Goal: Task Accomplishment & Management: Manage account settings

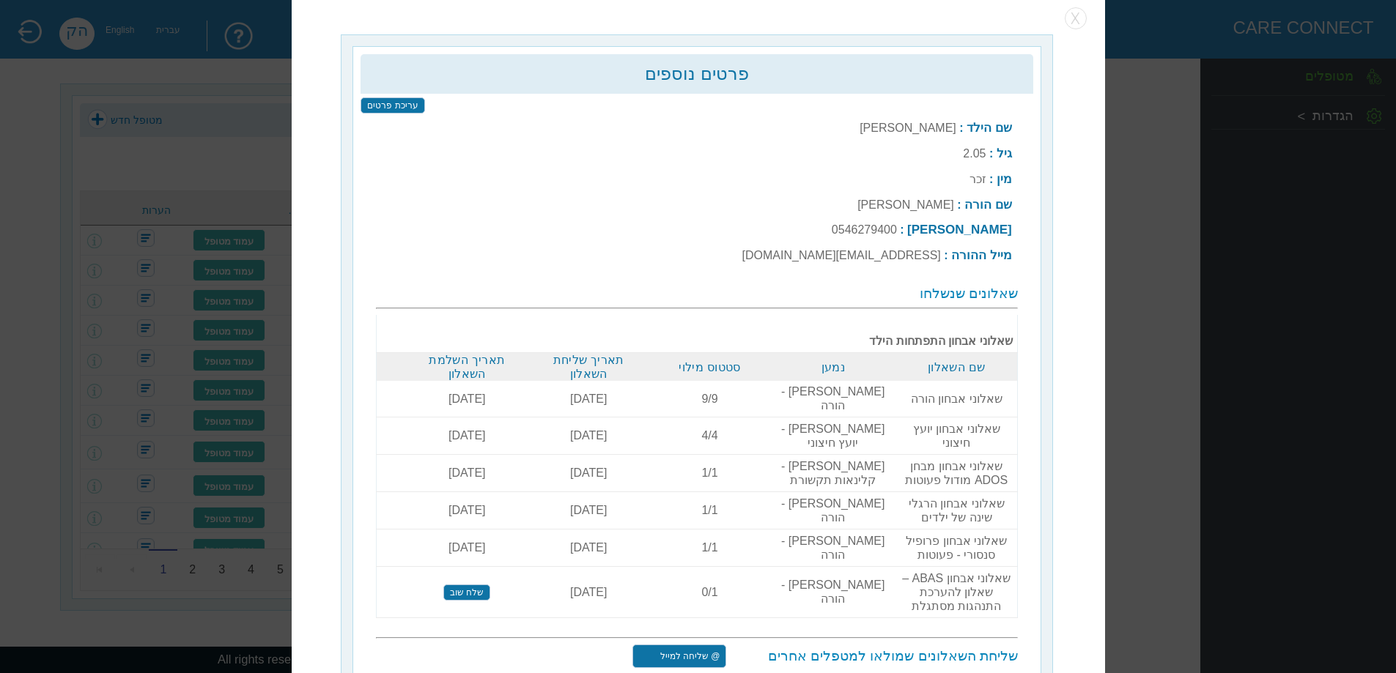
scroll to position [59, 0]
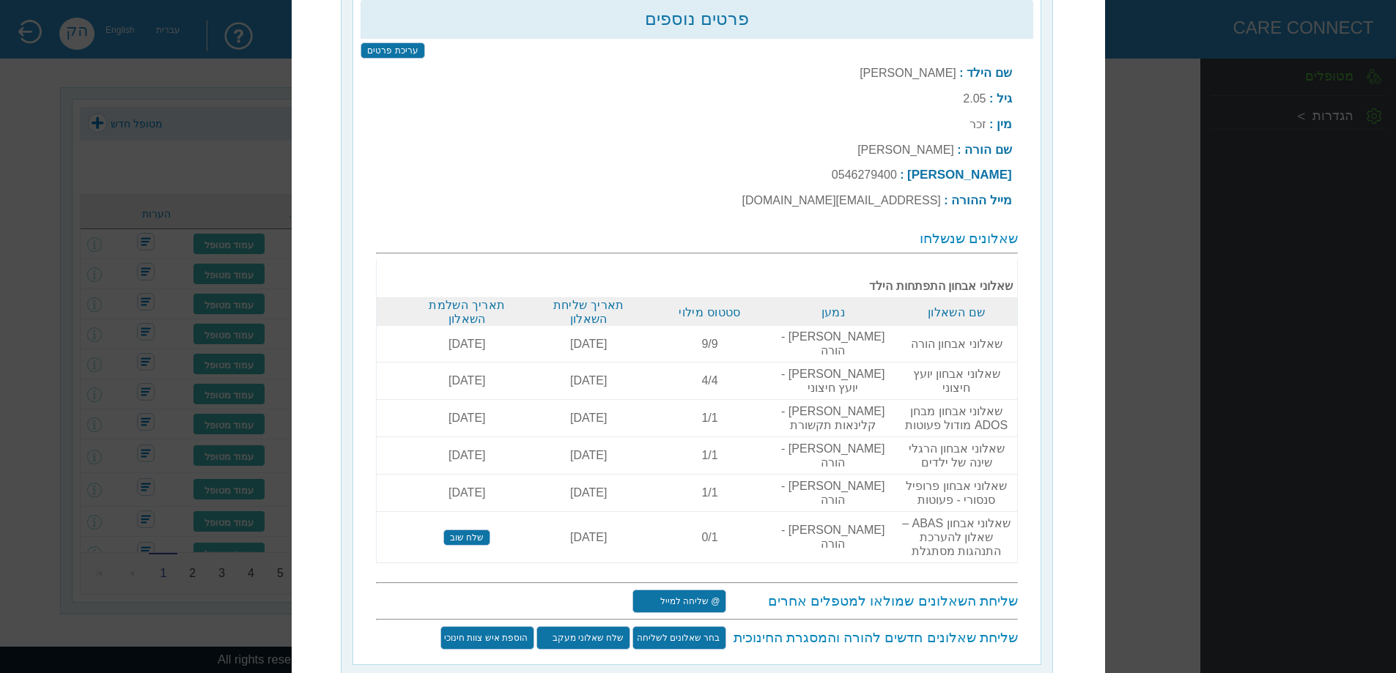
scroll to position [4, 0]
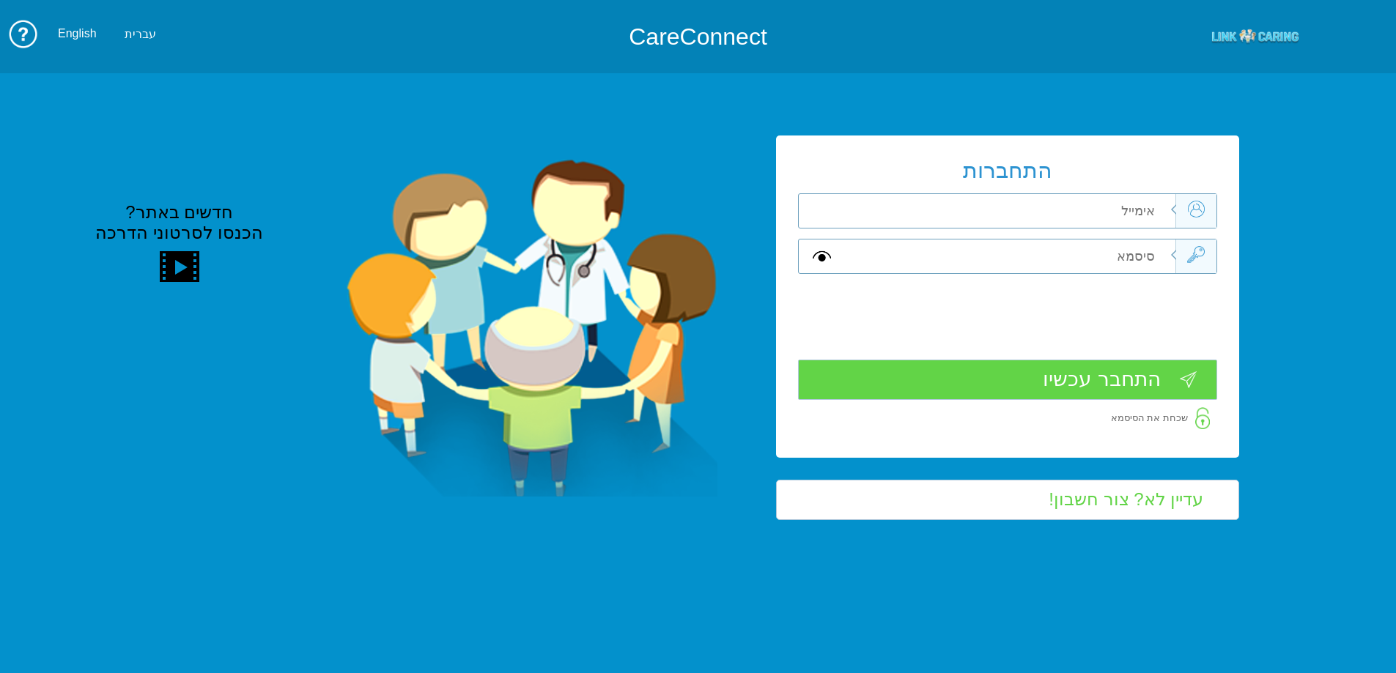
click at [1080, 230] on div "התחברות שדה חובה שדה חובה שדה חובה" at bounding box center [1007, 297] width 463 height 322
click at [1079, 218] on input "text" at bounding box center [1009, 211] width 331 height 34
type input "י"
type input "[EMAIL_ADDRESS][DOMAIN_NAME]"
type input "A"
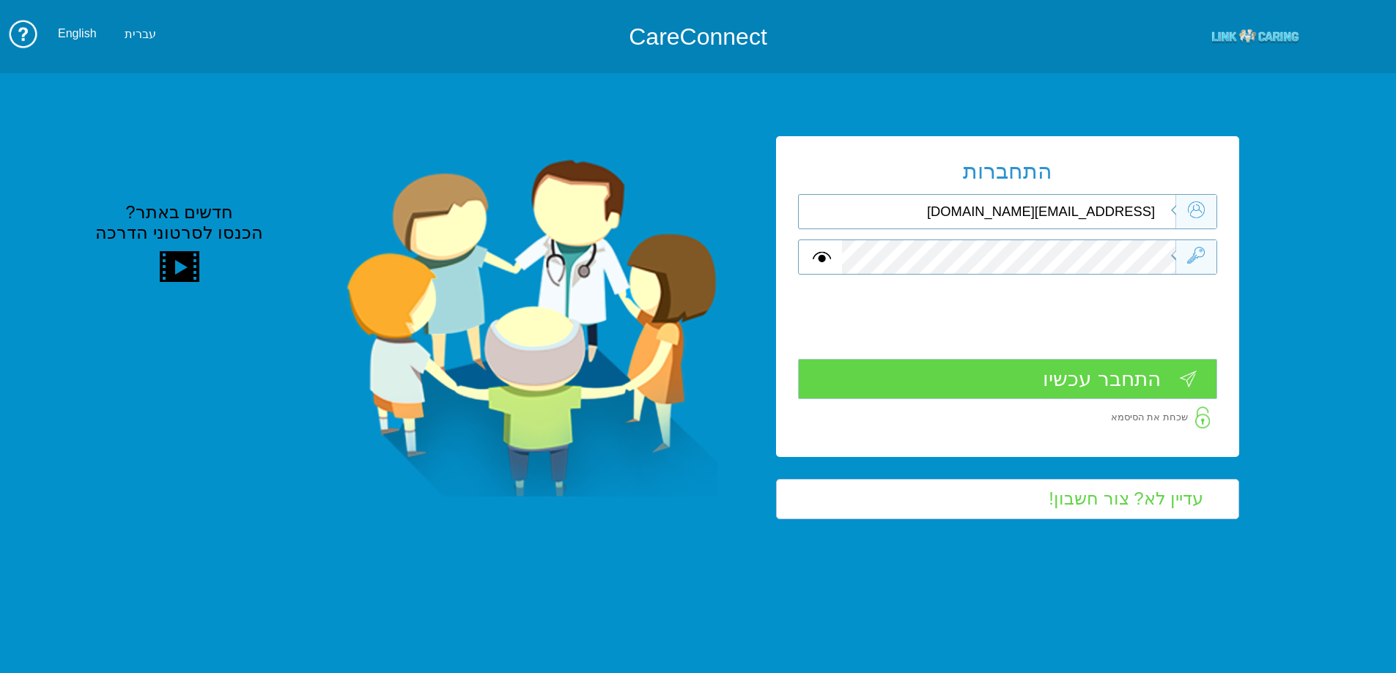
click at [1170, 374] on input "התחבר עכשיו" at bounding box center [1007, 379] width 419 height 40
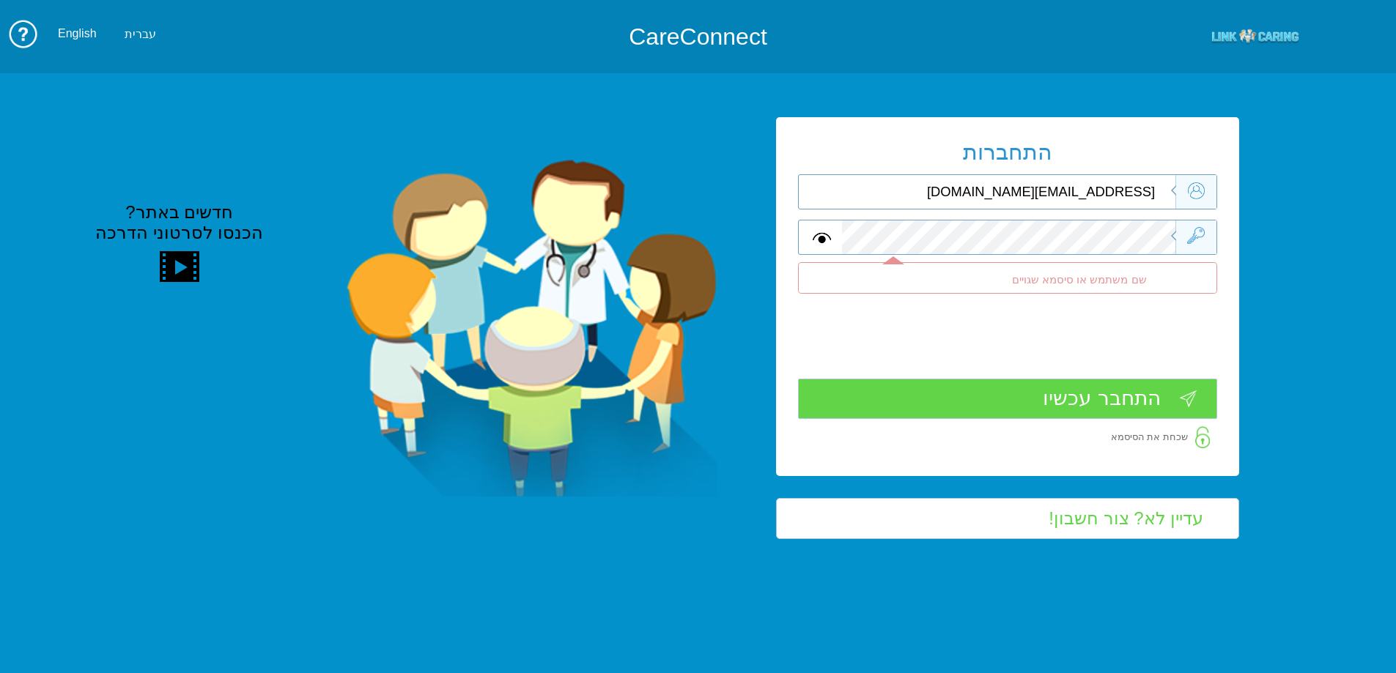
click at [1148, 193] on input "hila.krasno@pbsh.health.go.il" at bounding box center [1009, 192] width 331 height 34
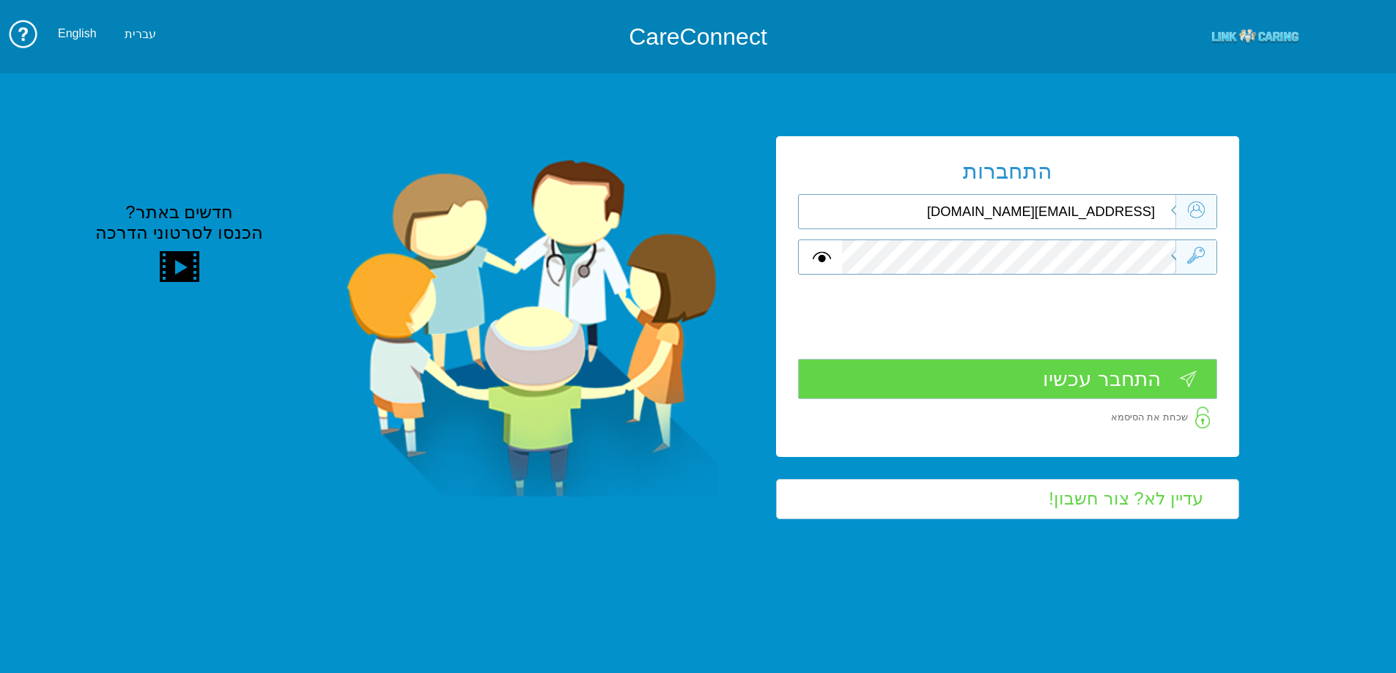
type input "hila.krasno@pbsh.health.gov.il"
click at [1158, 369] on input "התחבר עכשיו" at bounding box center [1007, 379] width 419 height 40
